Goal: Task Accomplishment & Management: Complete application form

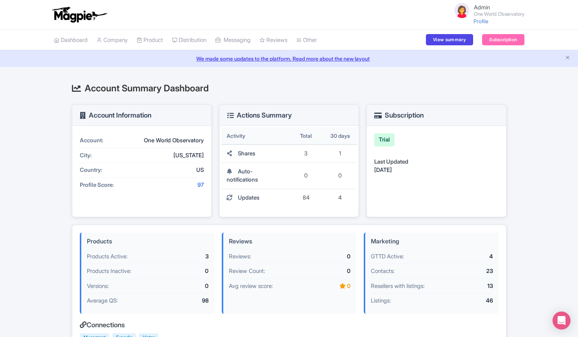
click at [513, 15] on small "One World Observatory" at bounding box center [499, 14] width 51 height 5
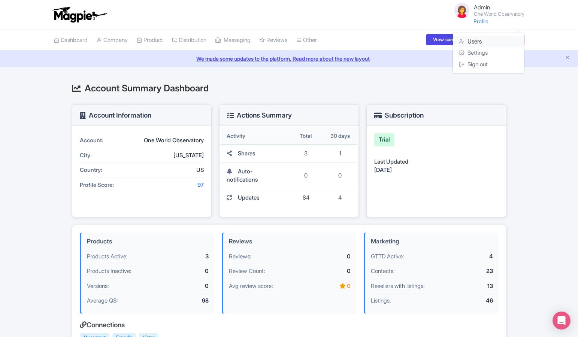
click at [494, 40] on link "Users" at bounding box center [488, 42] width 71 height 12
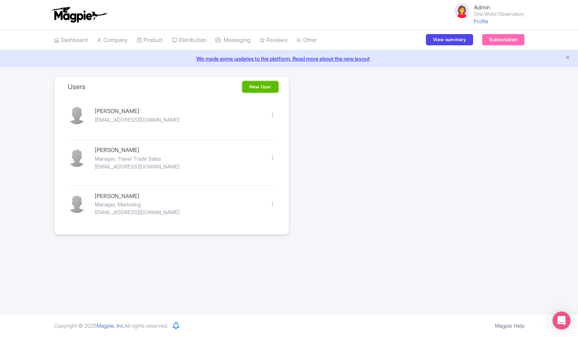
click at [262, 83] on link "New User" at bounding box center [261, 86] width 36 height 11
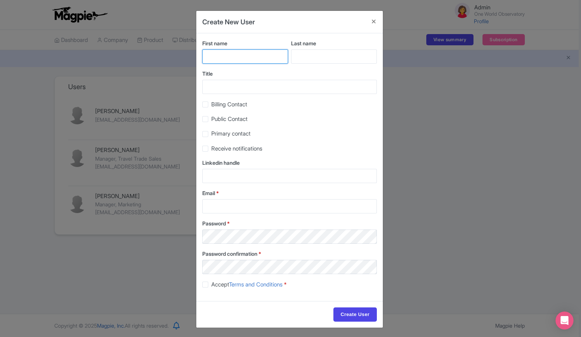
click at [224, 53] on input "First name" at bounding box center [245, 56] width 86 height 14
type input "K"
type input "Jack"
click at [299, 59] on input "Last name" at bounding box center [334, 56] width 86 height 14
paste input "Bloniarz"
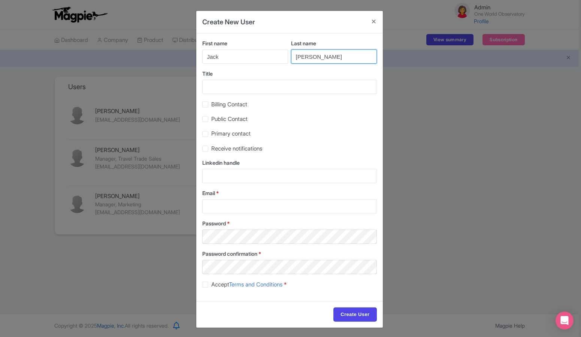
type input "Bloniarz"
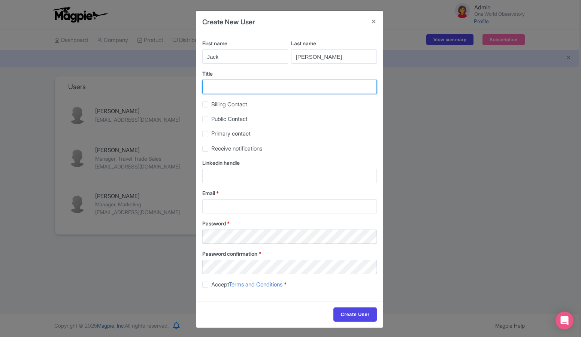
click at [244, 85] on input "Title" at bounding box center [289, 87] width 175 height 14
type input "Marketing Coordinator"
click at [211, 149] on label "Receive notifications" at bounding box center [236, 149] width 51 height 9
click at [211, 149] on input "Receive notifications" at bounding box center [213, 146] width 5 height 5
checkbox input "true"
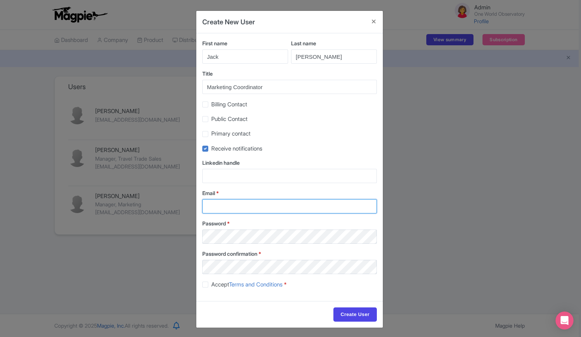
click at [252, 204] on input "Email *" at bounding box center [289, 206] width 175 height 14
paste input "jbloniarz@legends.net"
click at [205, 208] on input "jbloniarz@legends.net" at bounding box center [289, 206] width 175 height 14
type input "jbloniarz@legends.net"
click at [211, 284] on label "Accept Terms and Conditions *" at bounding box center [248, 285] width 75 height 9
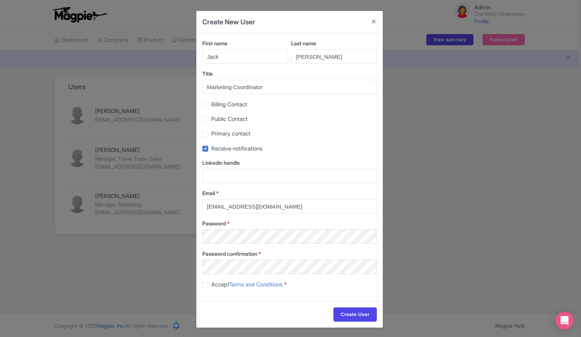
click at [211, 284] on input "Accept Terms and Conditions *" at bounding box center [213, 282] width 5 height 5
checkbox input "true"
click at [361, 314] on input "Create User" at bounding box center [355, 315] width 43 height 14
